Goal: Find specific page/section: Find specific page/section

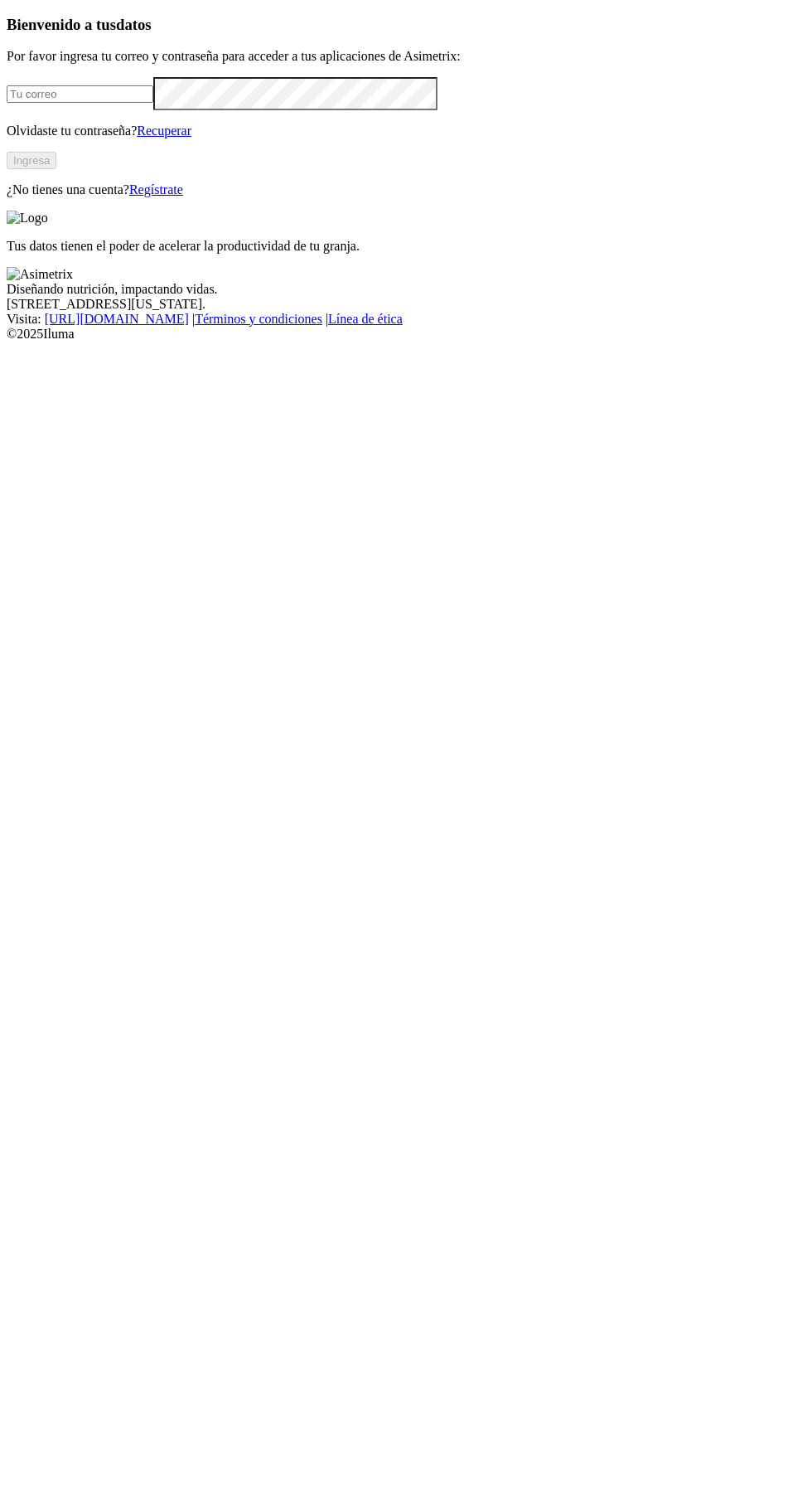
click at [95, 103] on input "email" at bounding box center [80, 93] width 147 height 17
type input "[EMAIL_ADDRESS][DOMAIN_NAME]"
click input "submit" at bounding box center [0, 0] width 0 height 0
